Goal: Transaction & Acquisition: Purchase product/service

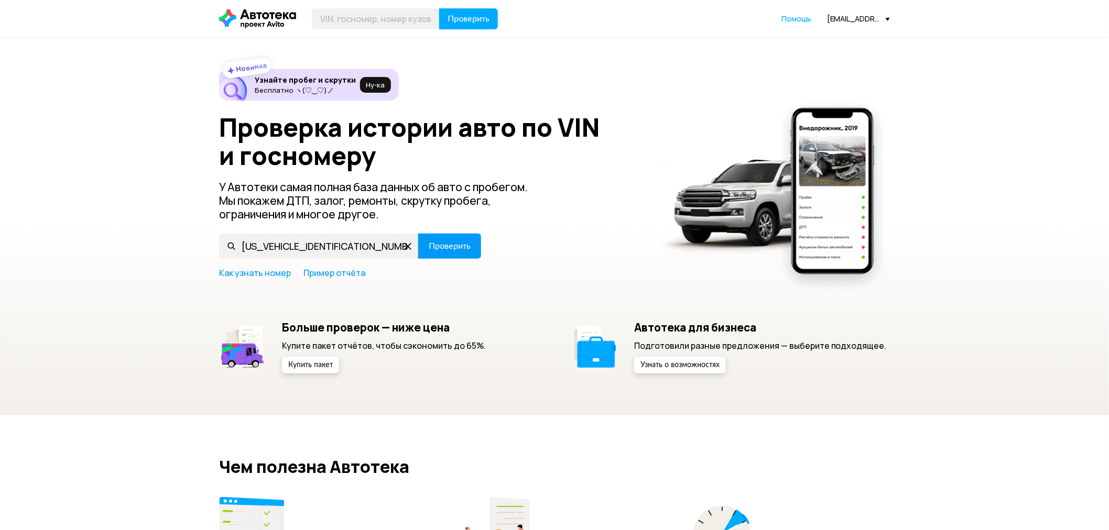
type input "[US_VEHICLE_IDENTIFICATION_NUMBER]"
click at [444, 250] on span "Проверить" at bounding box center [450, 246] width 42 height 8
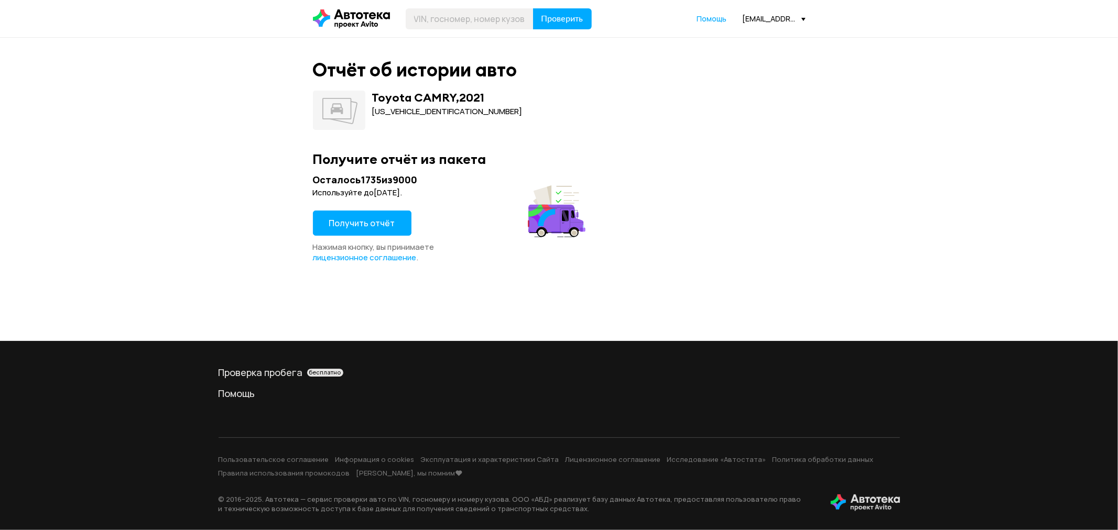
click at [354, 222] on span "Получить отчёт" at bounding box center [362, 223] width 66 height 12
